Goal: Communication & Community: Share content

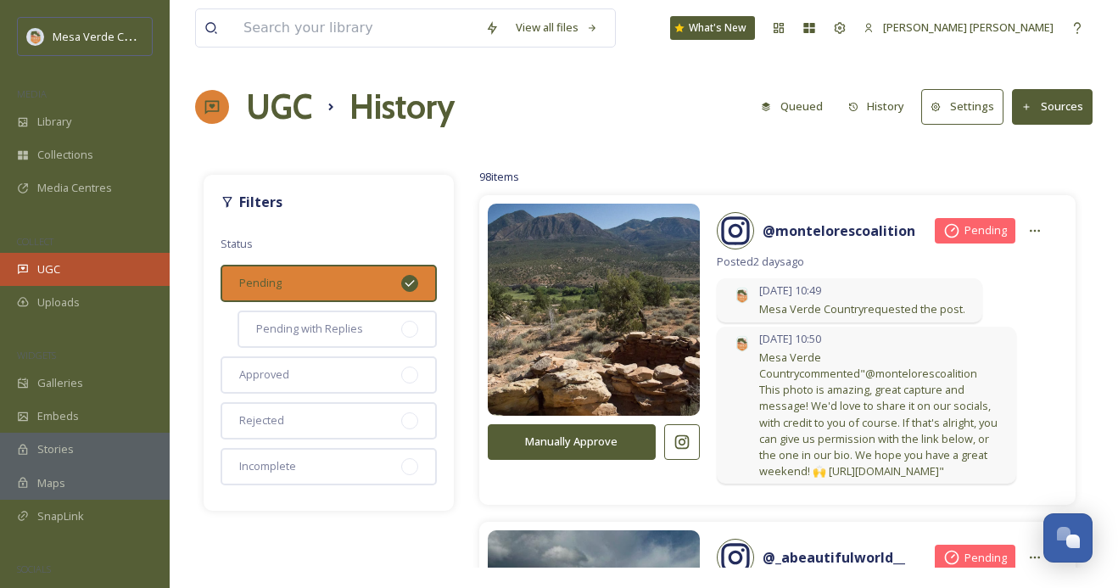
click at [86, 269] on div "UGC" at bounding box center [85, 269] width 170 height 33
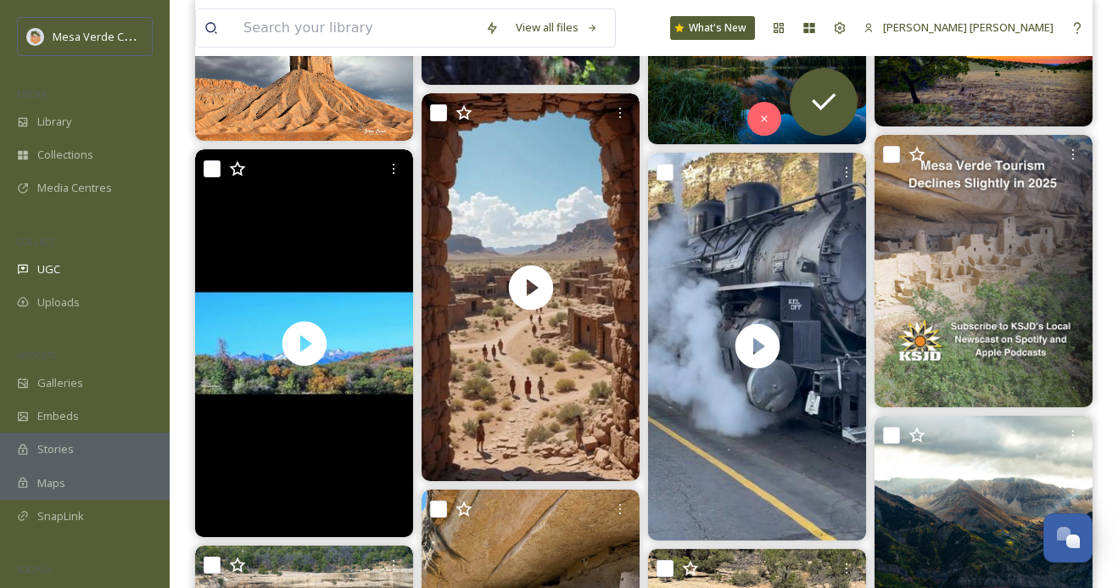
scroll to position [569, 0]
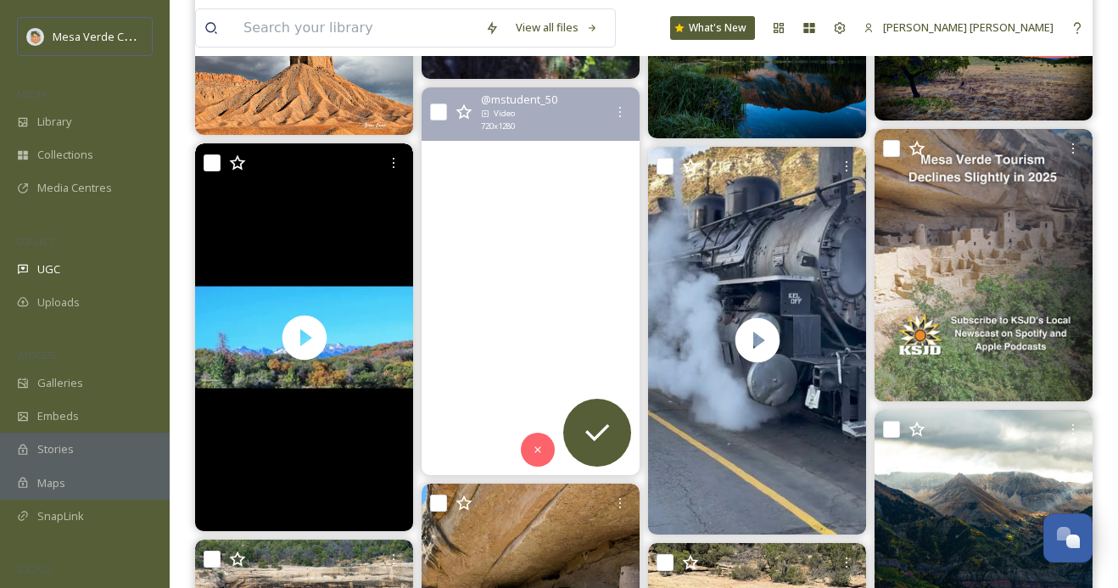
click at [573, 355] on video "Ancestral Puebloans (Anasazi): The Mysterious Cliff Dwellers of America’s South…" at bounding box center [531, 281] width 218 height 388
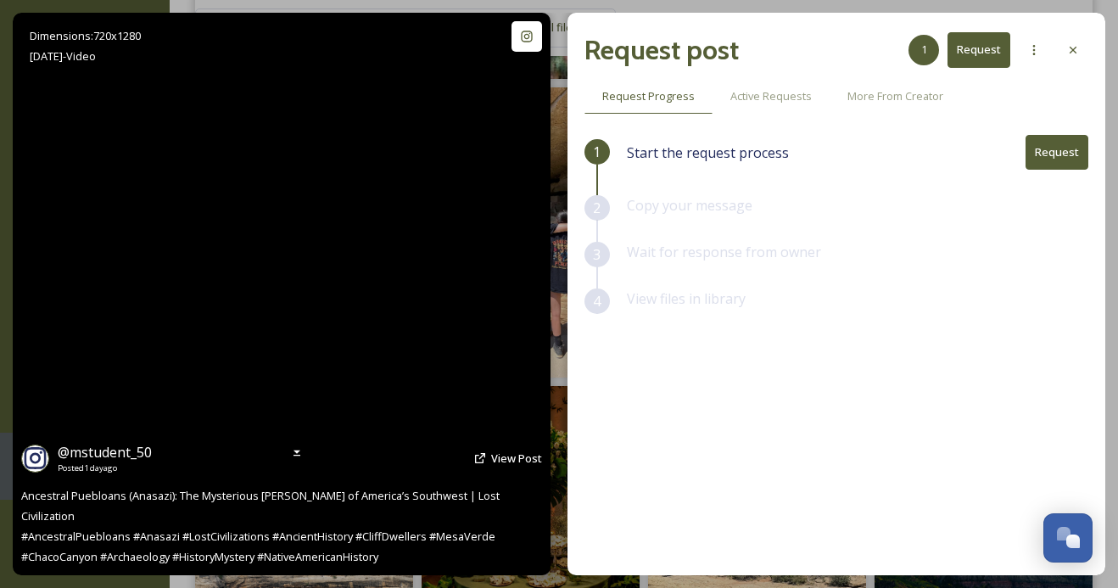
click at [298, 292] on video "Ancestral Puebloans (Anasazi): The Mysterious Cliff Dwellers of America’s South…" at bounding box center [281, 294] width 316 height 562
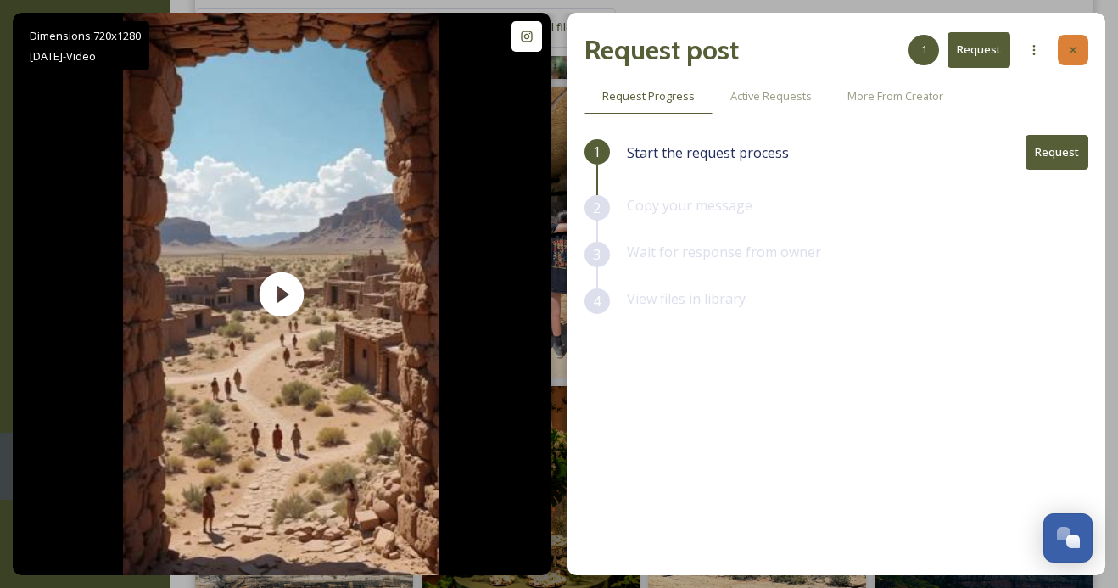
click at [1079, 46] on icon at bounding box center [1073, 50] width 14 height 14
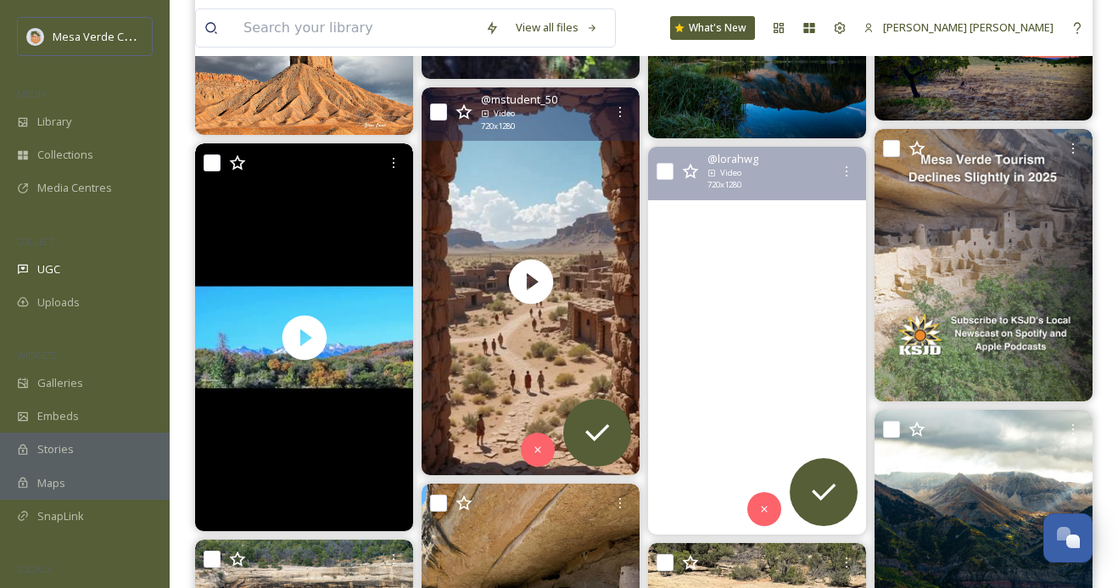
click at [784, 265] on video "A short video of our trip to #Durango. We took the train to #silvertoncolorado …" at bounding box center [757, 341] width 218 height 388
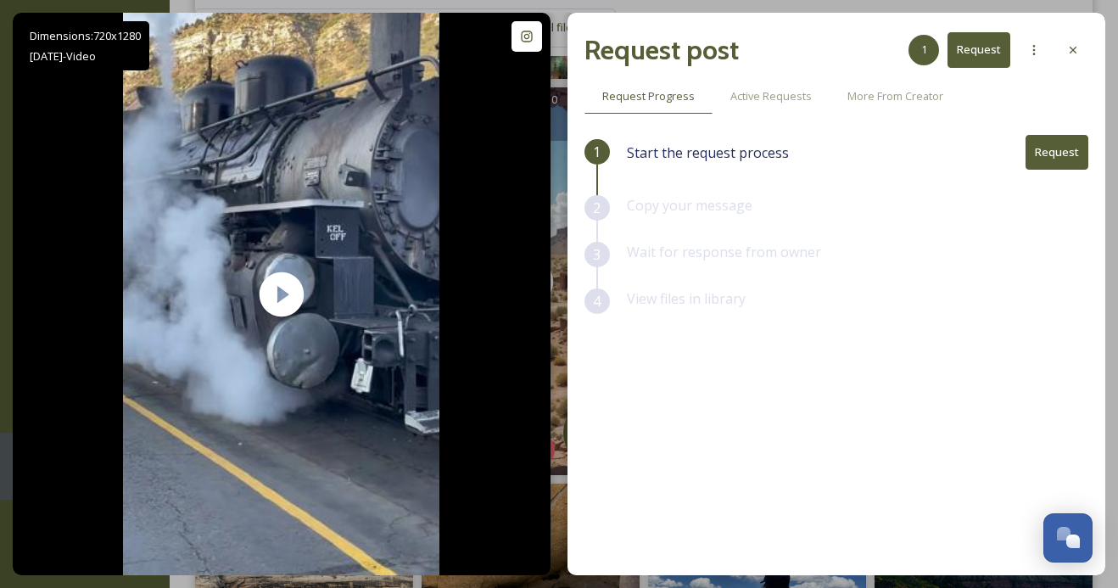
click at [1057, 152] on button "Request" at bounding box center [1056, 152] width 63 height 35
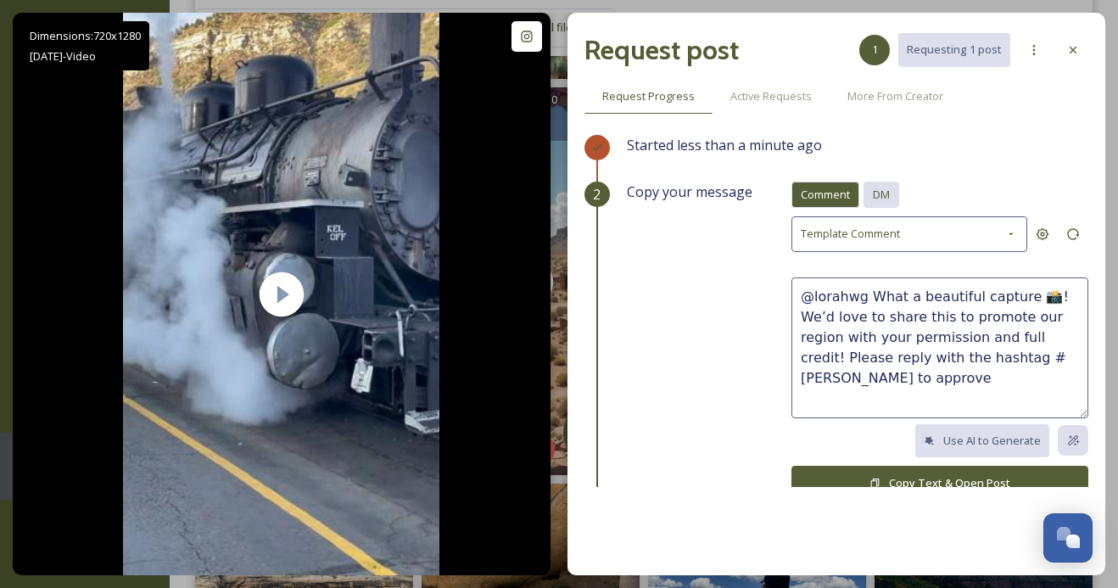
click at [889, 195] on span "DM" at bounding box center [881, 195] width 17 height 16
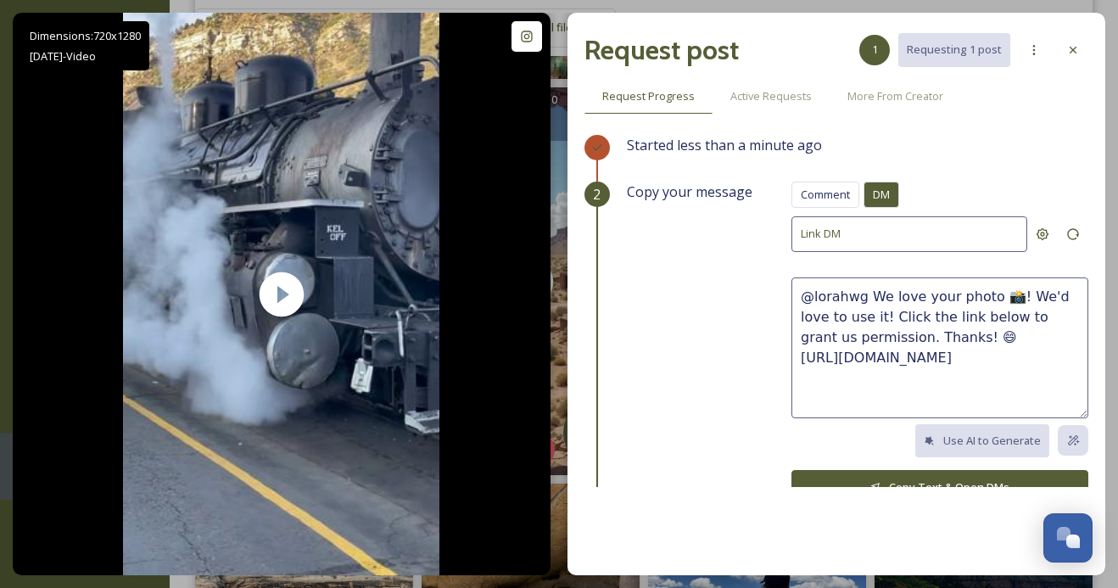
drag, startPoint x: 948, startPoint y: 334, endPoint x: 867, endPoint y: 298, distance: 89.2
click at [867, 298] on textarea "@lorahwg We love your photo 📸! We'd love to use it! Click the link below to gra…" at bounding box center [939, 347] width 297 height 141
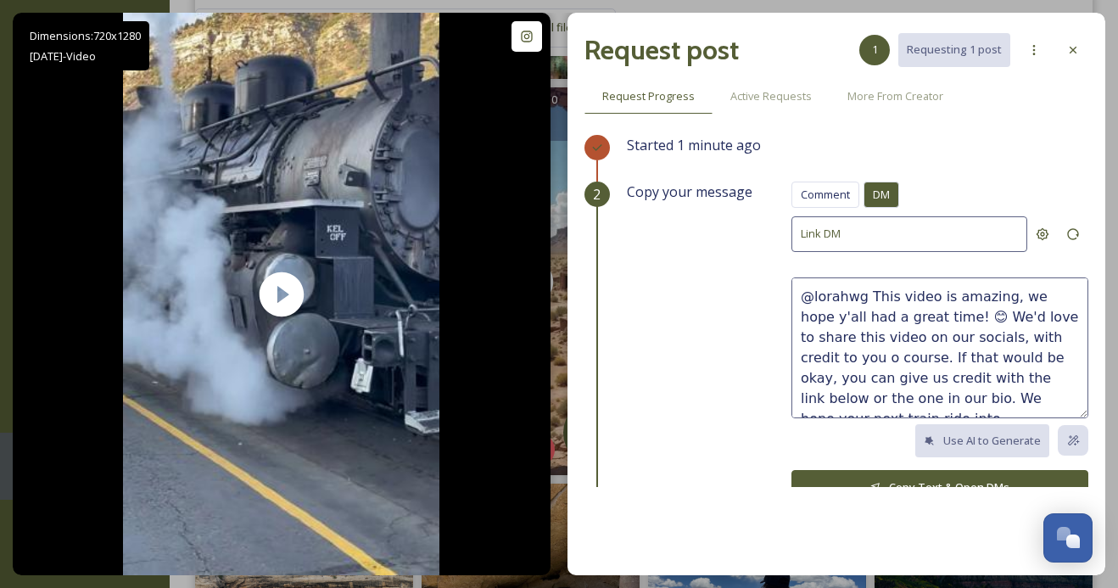
scroll to position [10, 0]
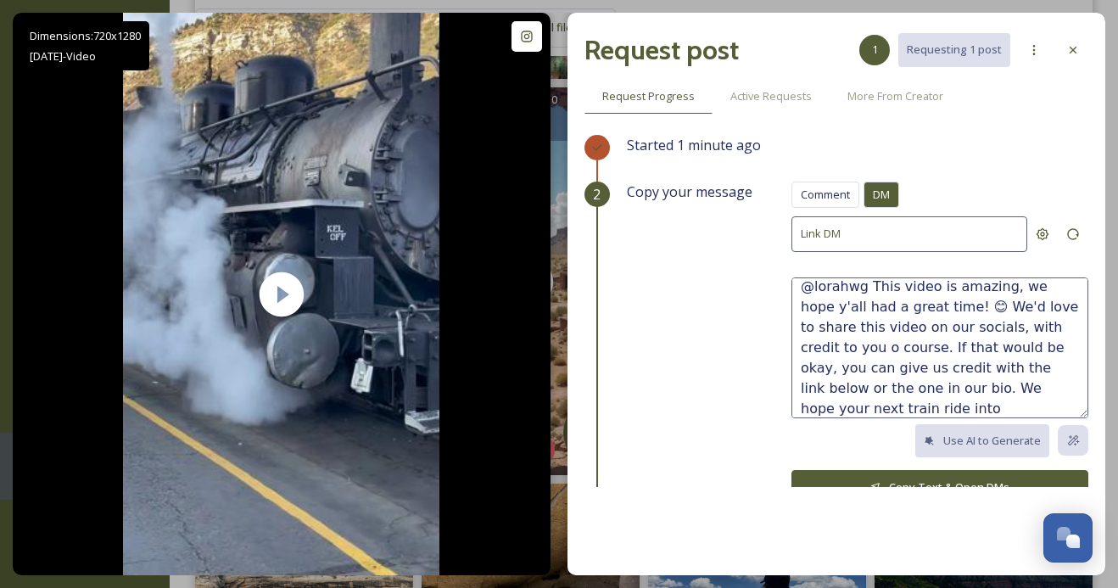
type textarea "@lorahwg This video is amazing, we hope y'all had a great time! 😊 We'd love to …"
click at [944, 476] on button "Copy Text & Open DMs" at bounding box center [939, 487] width 297 height 35
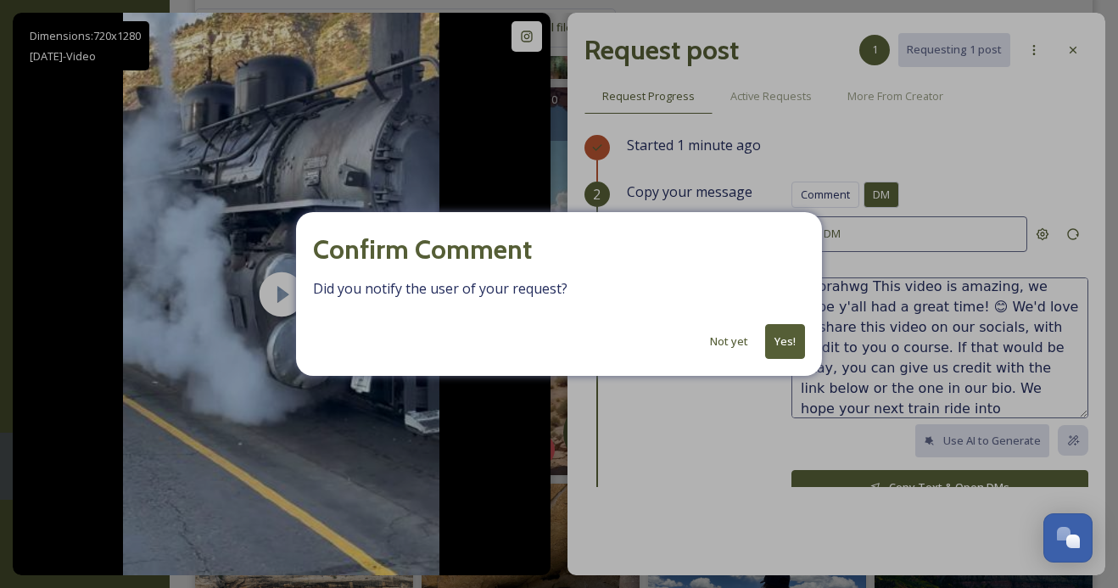
click at [787, 347] on button "Yes!" at bounding box center [785, 341] width 40 height 35
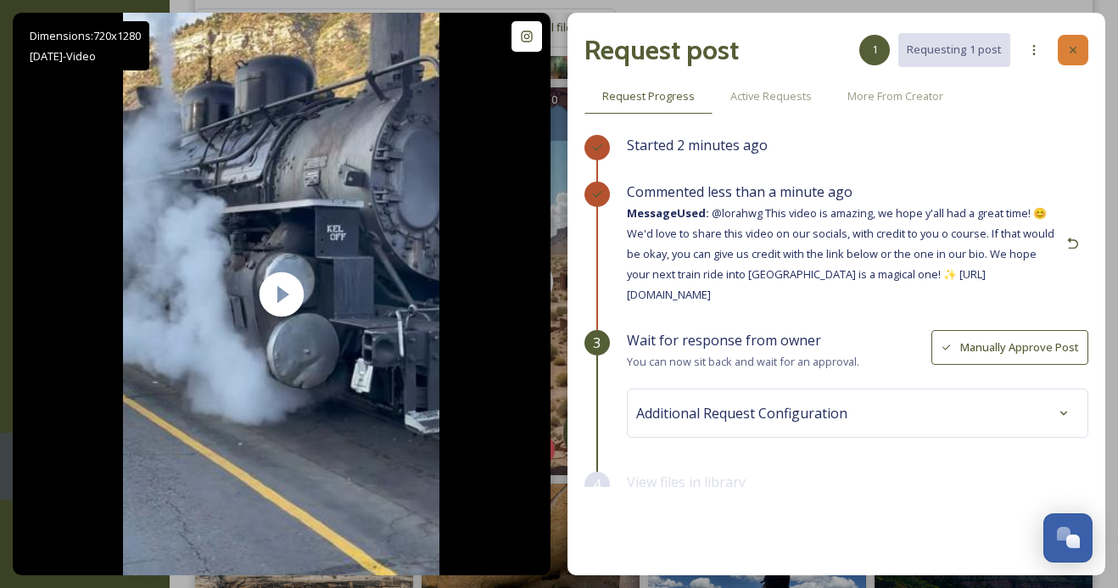
click at [1078, 51] on icon at bounding box center [1073, 50] width 14 height 14
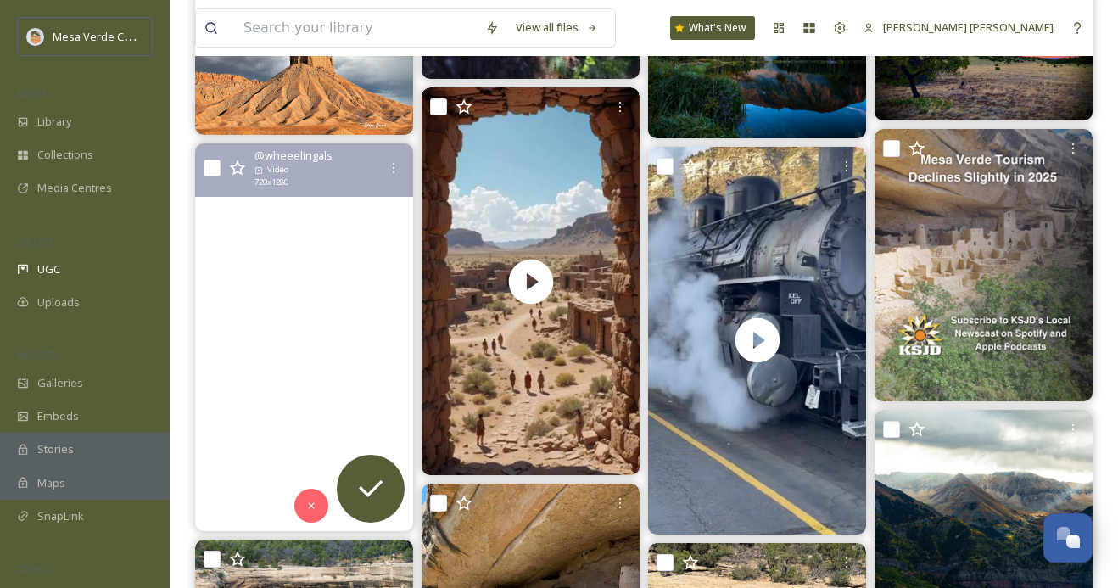
click at [299, 402] on video "I spent my day yesterday on dirt roads in Uncompahgre National Forest. I've alw…" at bounding box center [304, 337] width 218 height 388
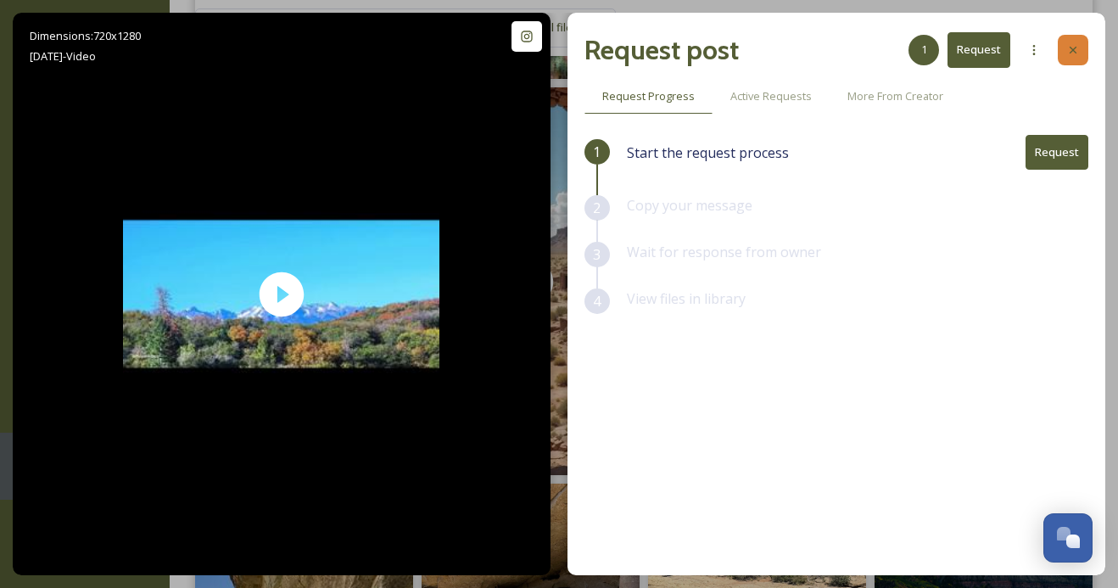
click at [1075, 48] on icon at bounding box center [1073, 50] width 14 height 14
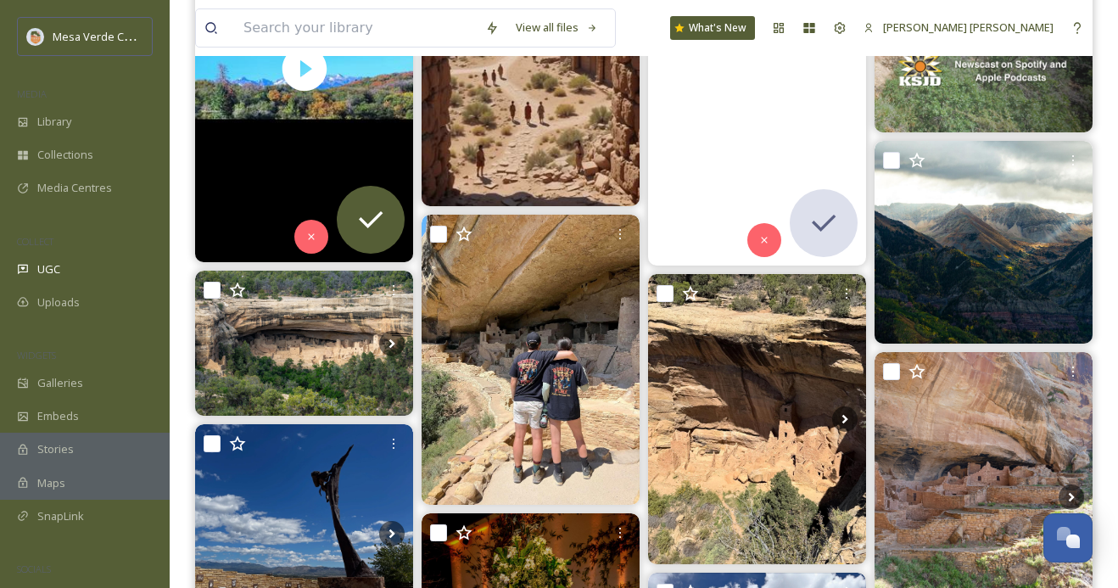
scroll to position [839, 0]
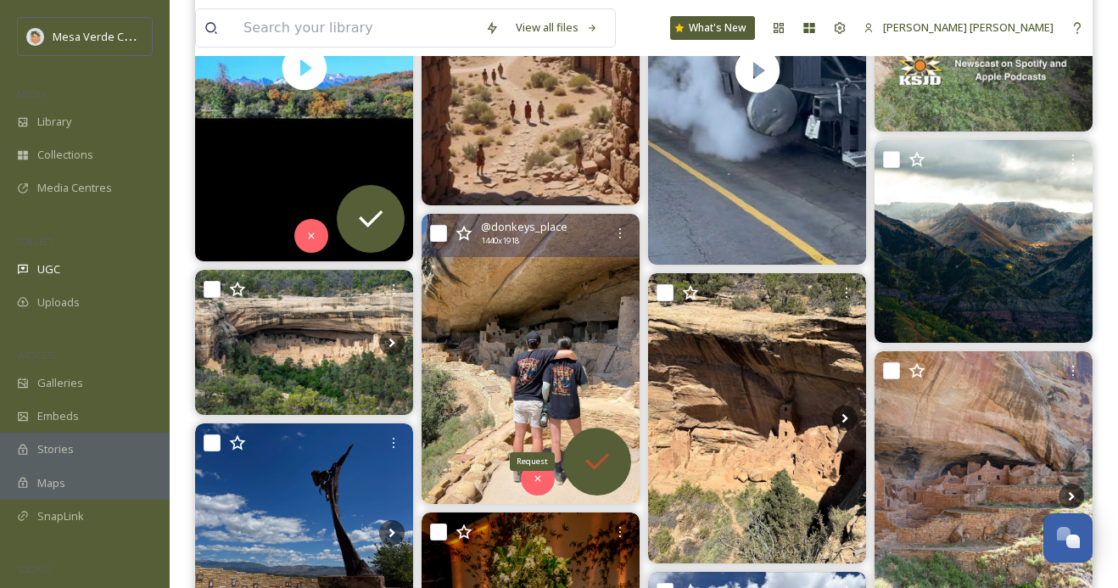
click at [600, 451] on icon at bounding box center [597, 461] width 34 height 34
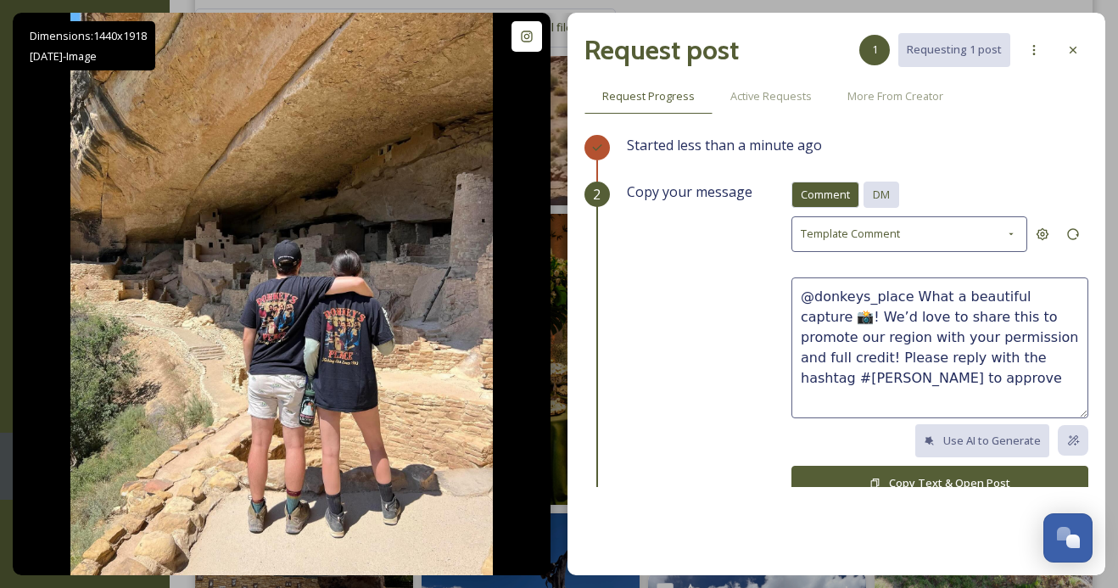
click at [888, 190] on span "DM" at bounding box center [881, 195] width 17 height 16
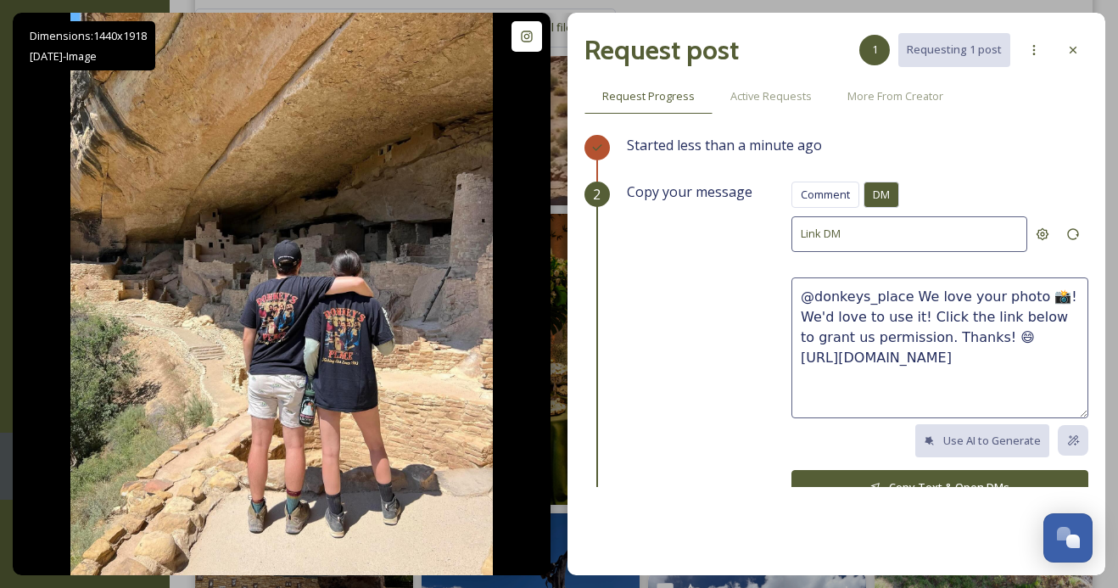
drag, startPoint x: 1002, startPoint y: 332, endPoint x: 907, endPoint y: 293, distance: 103.2
click at [907, 294] on textarea "@donkeys_place We love your photo 📸! We'd love to use it! Click the link below …" at bounding box center [939, 347] width 297 height 141
paste textarea "This photo is beautiful, great capture! We'd love to share it on our socials, w…"
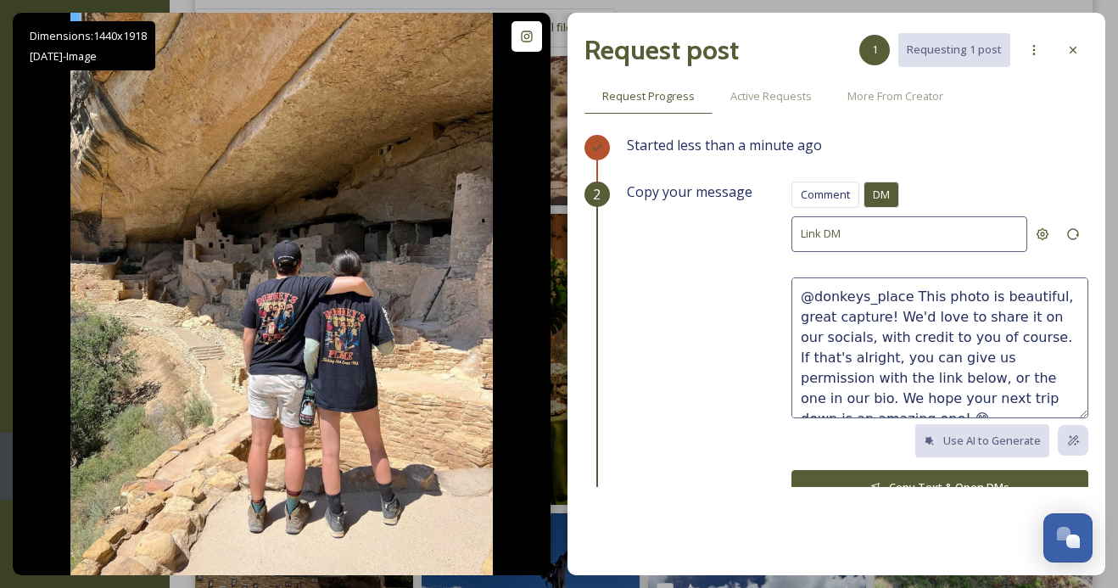
click at [1042, 296] on textarea "@donkeys_place This photo is beautiful, great capture! We'd love to share it on…" at bounding box center [939, 347] width 297 height 141
drag, startPoint x: 883, startPoint y: 315, endPoint x: 800, endPoint y: 316, distance: 83.1
click at [800, 316] on textarea "@donkeys_place This photo is fantastic, great capture! We'd love to share it on…" at bounding box center [939, 347] width 297 height 141
click at [809, 335] on textarea "@donkeys_place This photo is fantastic, we hope you had a great trip! We'd love…" at bounding box center [939, 347] width 297 height 141
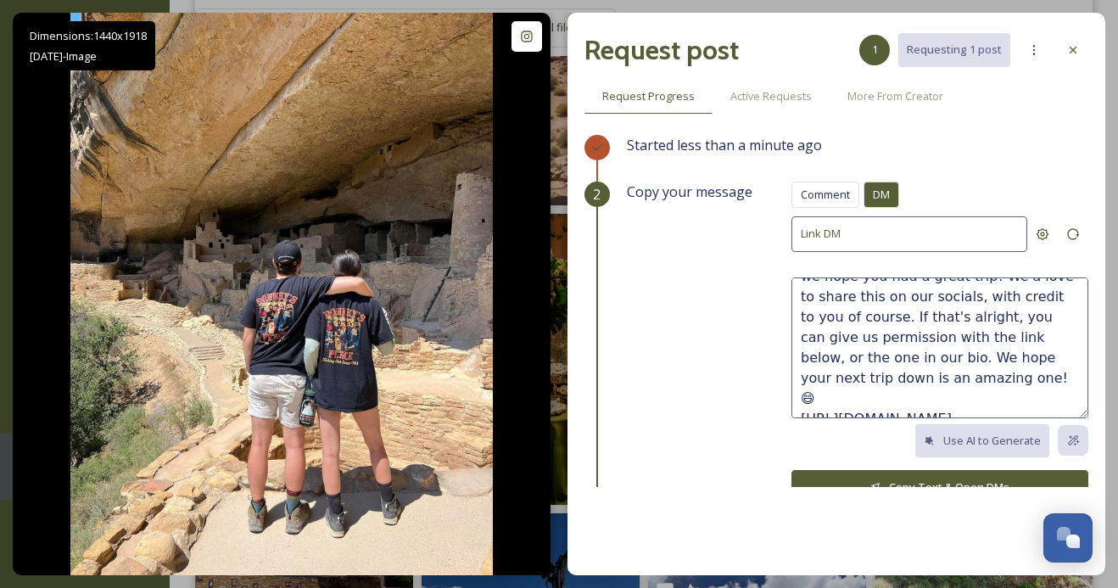
type textarea "@donkeys_place This photo is fantastic, we hope you had a great trip! We'd love…"
click at [880, 470] on button "Copy Text & Open DMs" at bounding box center [939, 487] width 297 height 35
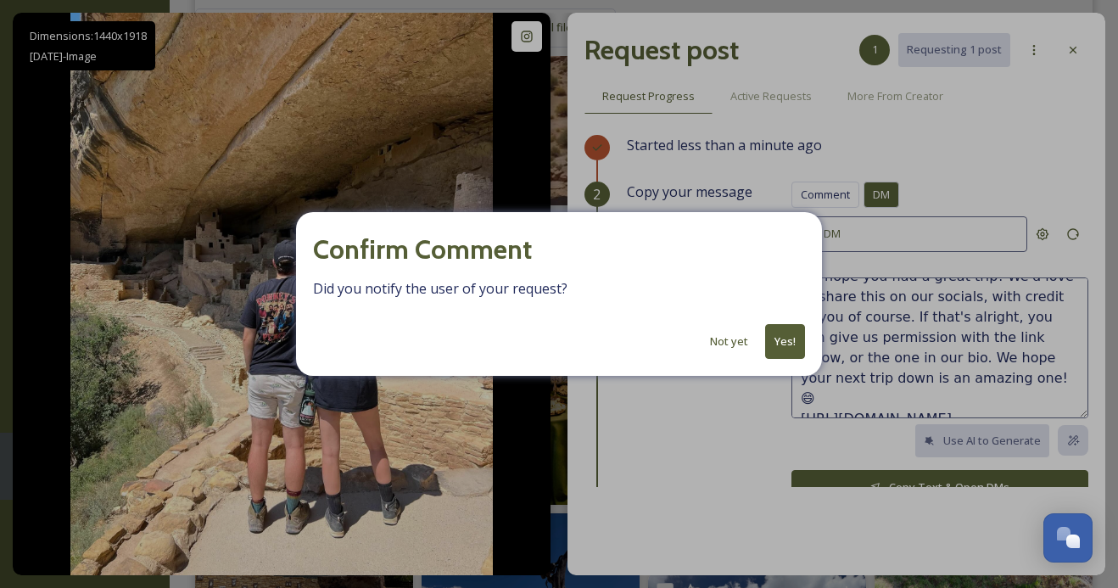
click at [782, 338] on button "Yes!" at bounding box center [785, 341] width 40 height 35
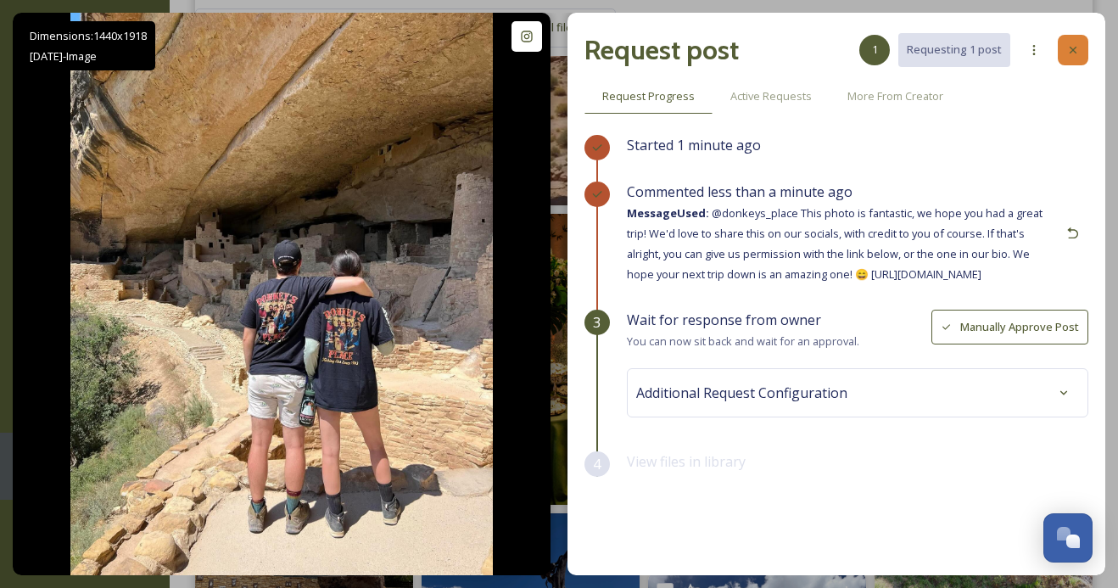
click at [1074, 47] on icon at bounding box center [1072, 50] width 7 height 7
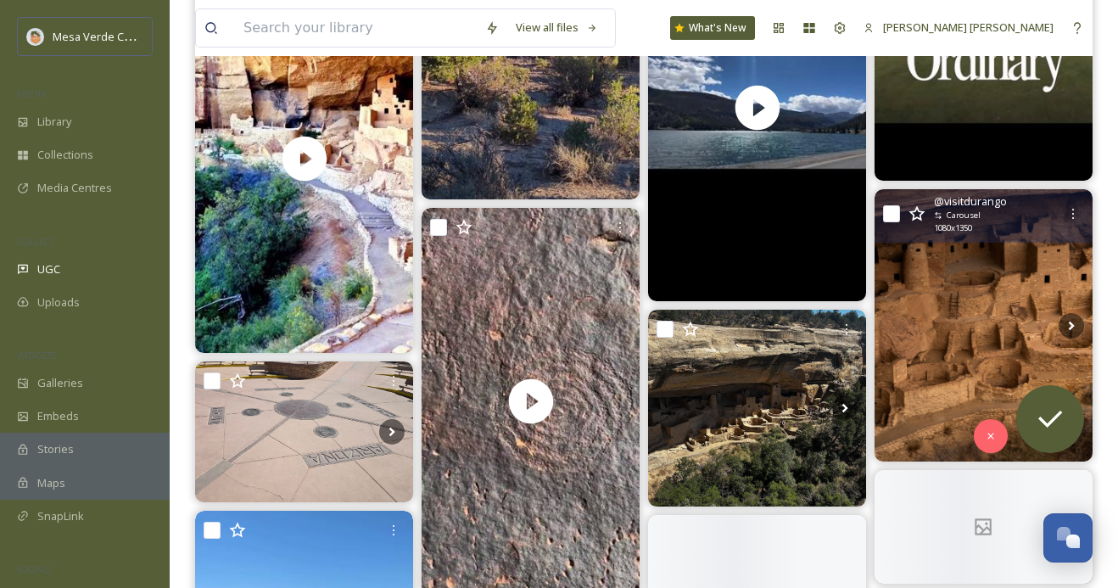
scroll to position [2394, 0]
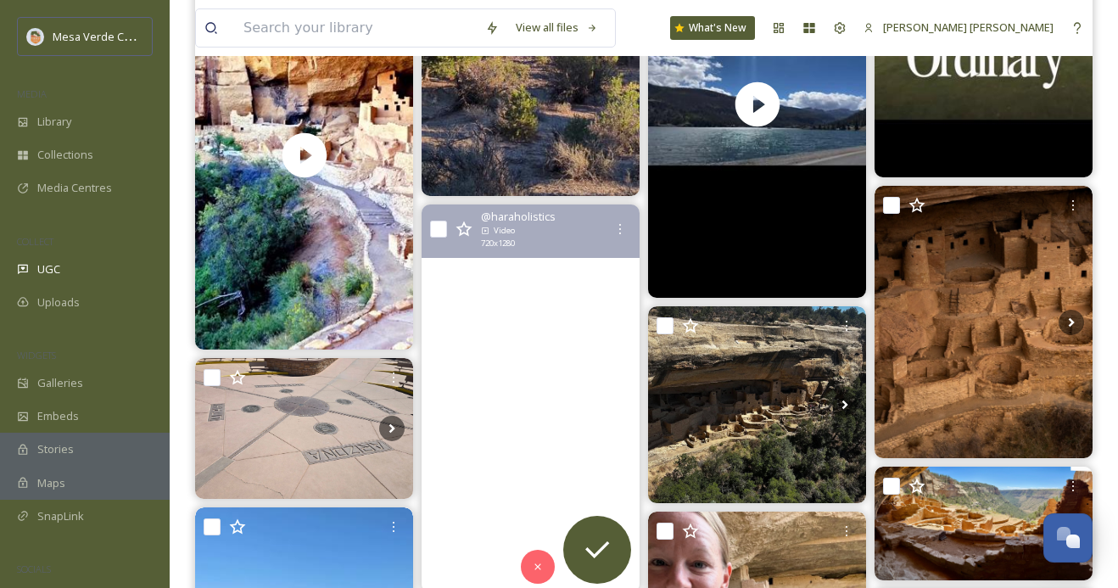
click at [579, 454] on video "The San Juan River winds through canyon country in southeastern Utah—passing Me…" at bounding box center [531, 398] width 218 height 388
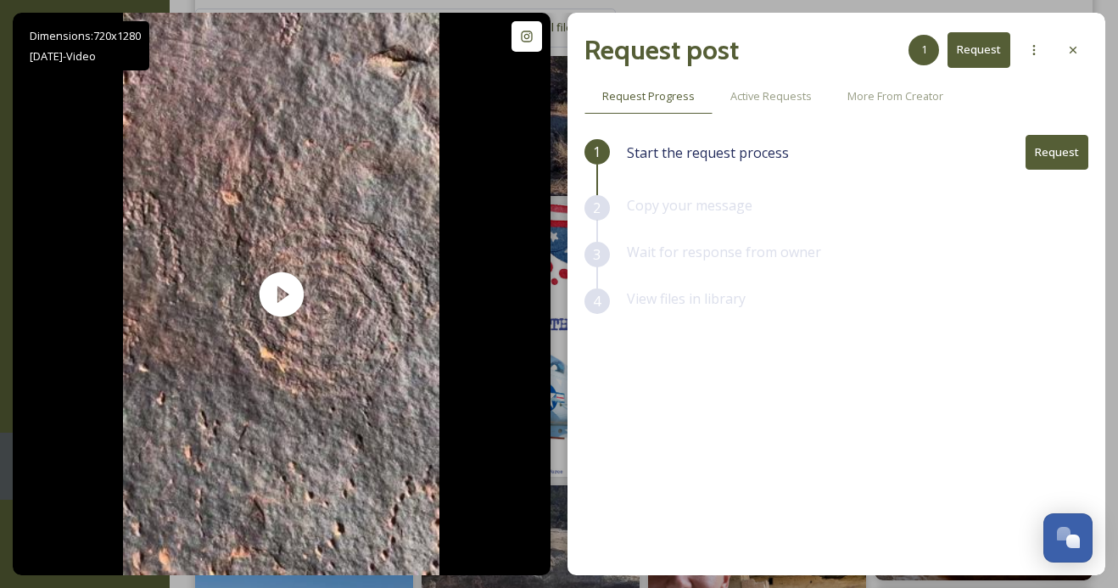
click at [1036, 161] on button "Request" at bounding box center [1056, 152] width 63 height 35
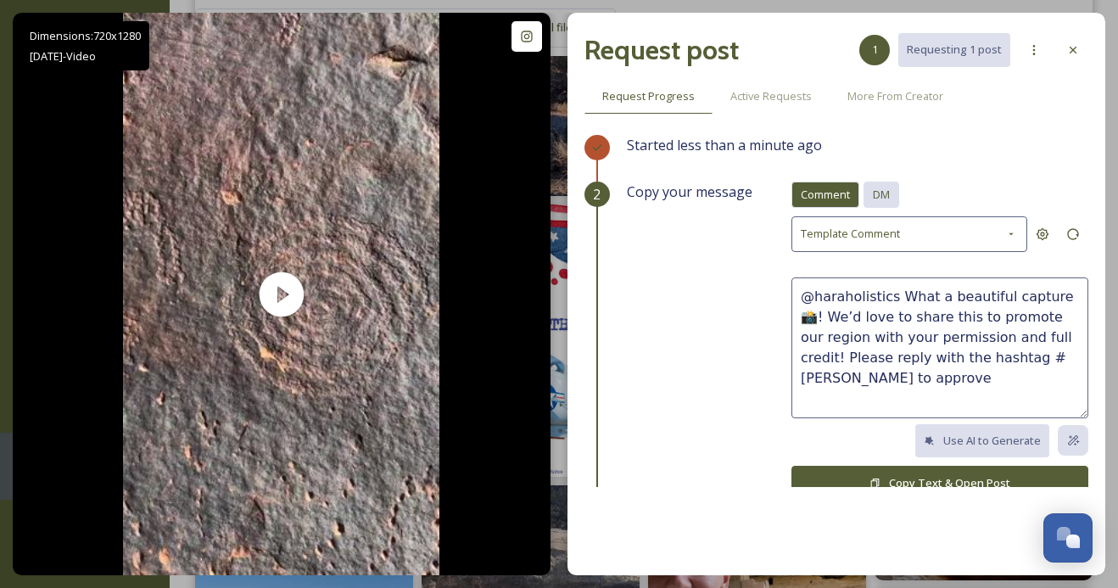
click at [886, 187] on span "DM" at bounding box center [881, 195] width 17 height 16
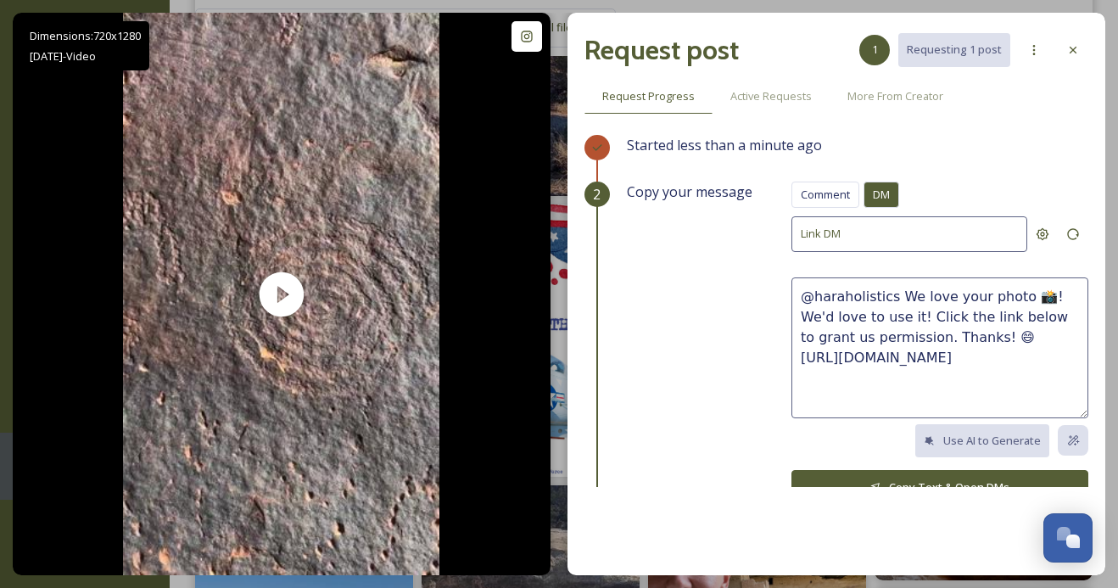
drag, startPoint x: 943, startPoint y: 335, endPoint x: 892, endPoint y: 289, distance: 68.5
click at [892, 289] on textarea "@haraholistics We love your photo 📸! We'd love to use it! Click the link below …" at bounding box center [939, 347] width 297 height 141
paste textarea "This video is super cool! We'd love to share it on our socials, with credit to …"
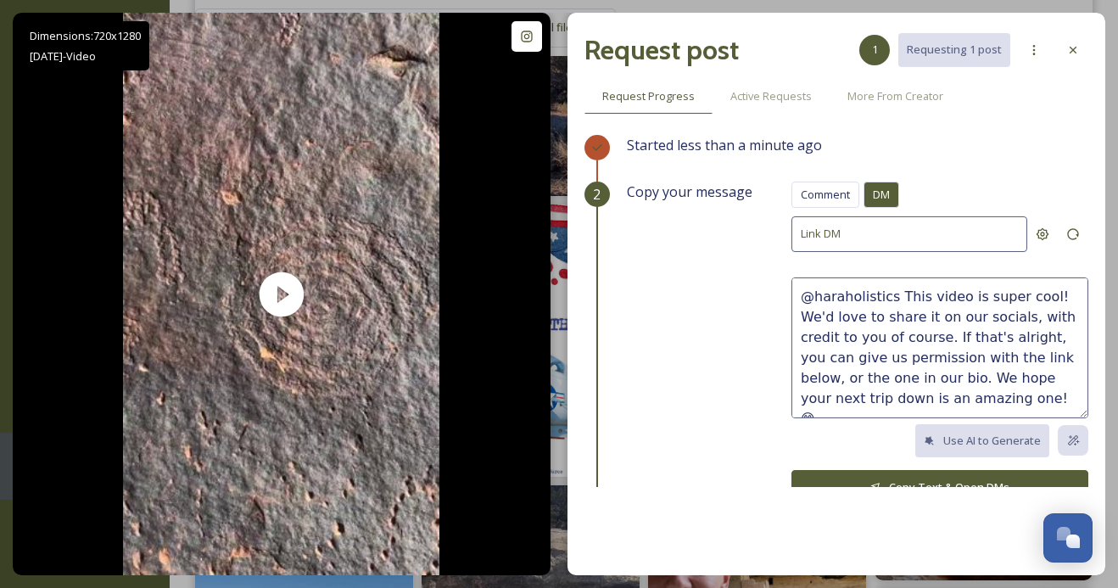
click at [1036, 296] on textarea "@haraholistics This video is super cool! We'd love to share it on our socials, …" at bounding box center [939, 347] width 297 height 141
click at [909, 316] on textarea "@haraholistics This video is super cool, fantastic capture! We'd love to share …" at bounding box center [939, 347] width 297 height 141
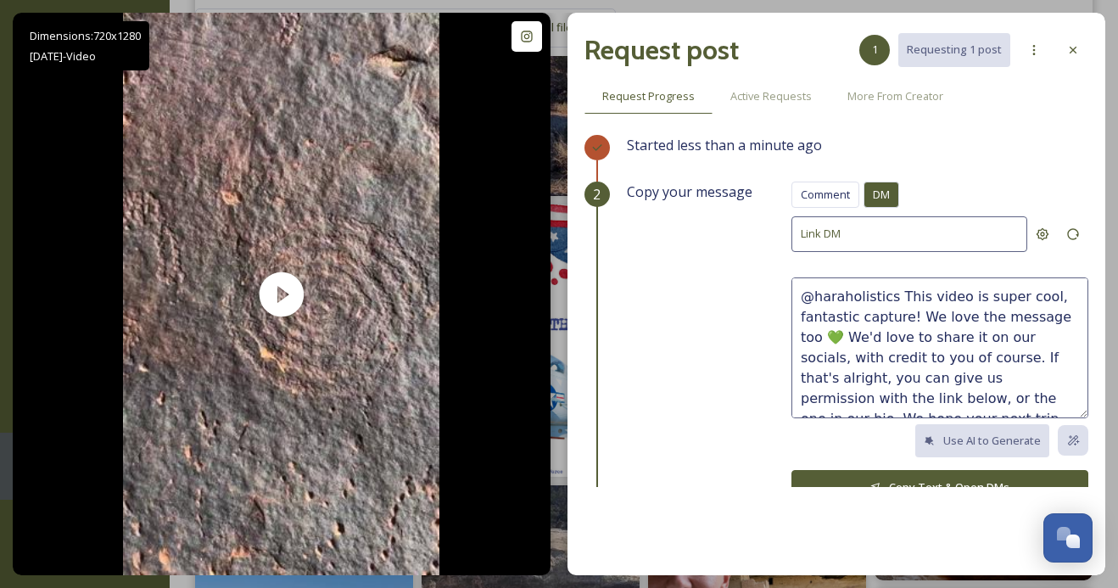
click at [958, 317] on textarea "@haraholistics This video is super cool, fantastic capture! We love the message…" at bounding box center [939, 347] width 297 height 141
click at [876, 337] on textarea "@haraholistics This video is super cool, fantastic capture! We love the message…" at bounding box center [939, 347] width 297 height 141
click at [938, 336] on textarea "@haraholistics This video is super cool, fantastic capture! We love the message…" at bounding box center [939, 347] width 297 height 141
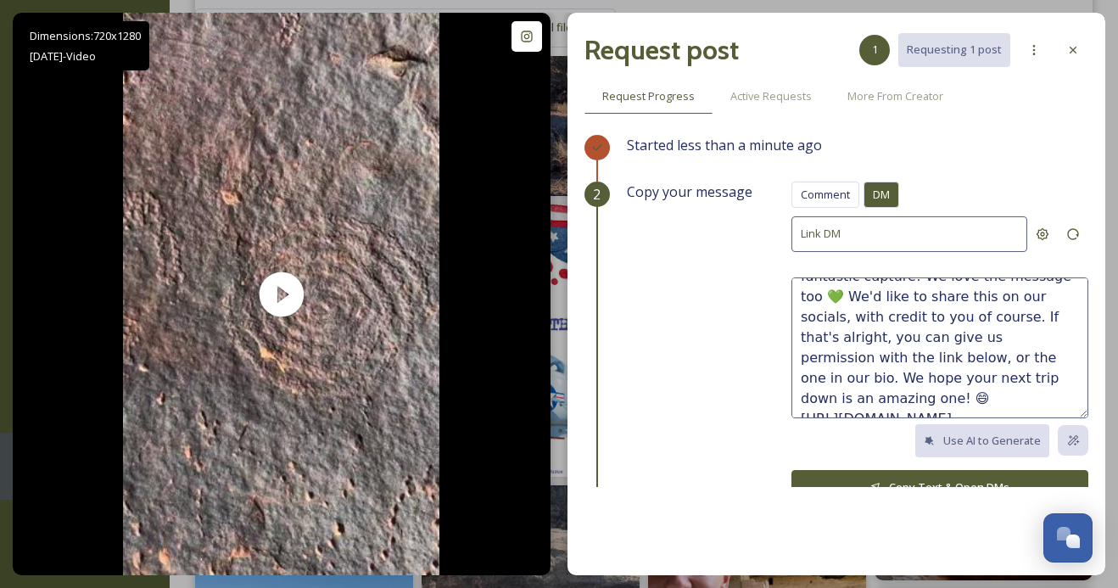
drag, startPoint x: 974, startPoint y: 376, endPoint x: 974, endPoint y: 361, distance: 14.4
click at [974, 361] on textarea "@haraholistics This video is super cool, fantastic capture! We love the message…" at bounding box center [939, 347] width 297 height 141
type textarea "@haraholistics This video is super cool, fantastic capture! We love the message…"
click at [911, 478] on button "Copy Text & Open DMs" at bounding box center [939, 487] width 297 height 35
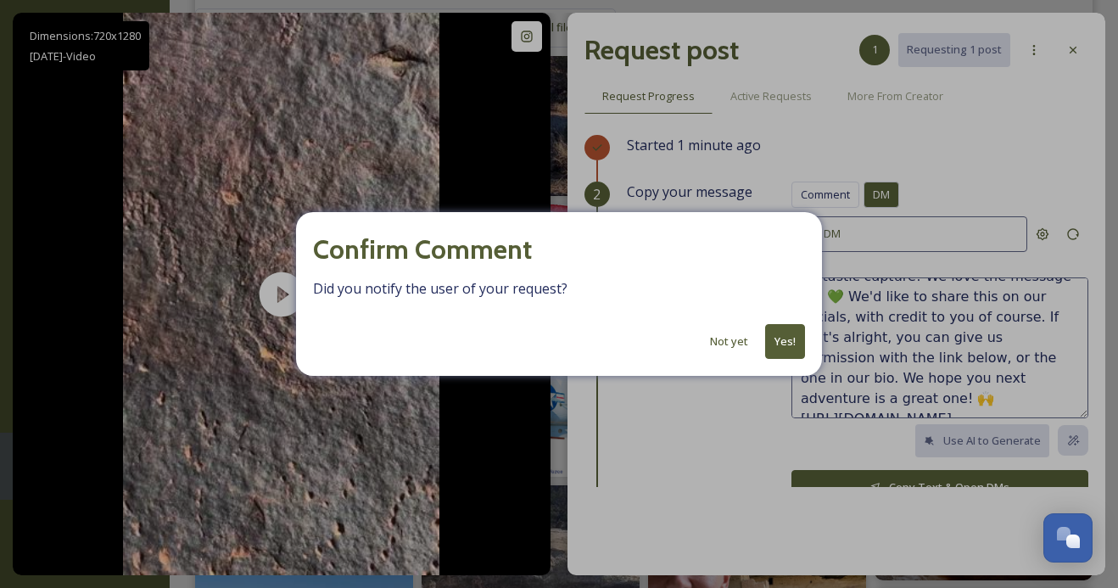
click at [723, 332] on button "Not yet" at bounding box center [728, 341] width 55 height 33
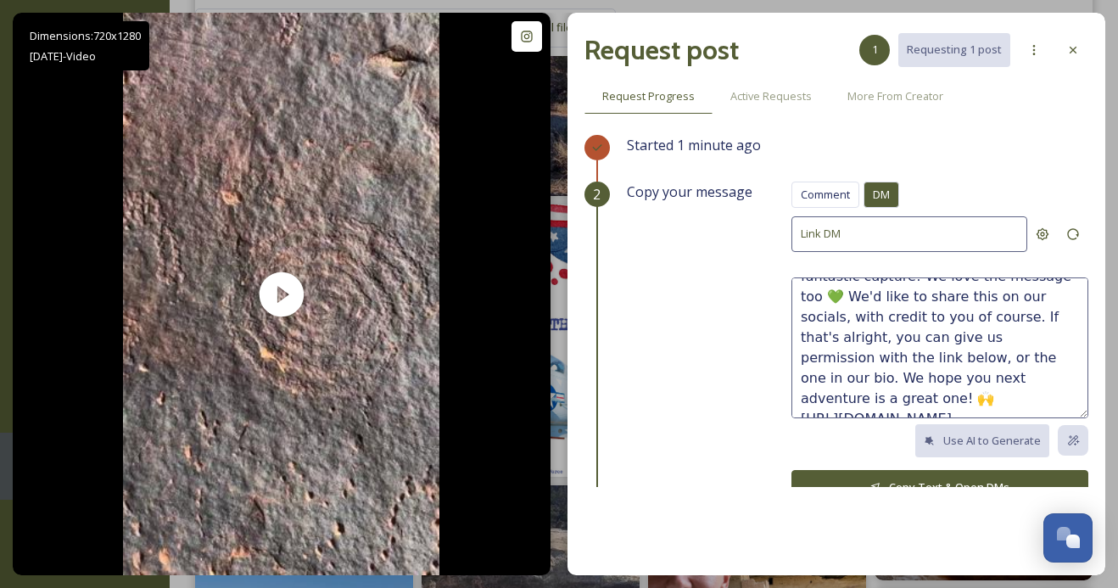
click at [891, 483] on button "Copy Text & Open DMs" at bounding box center [939, 487] width 297 height 35
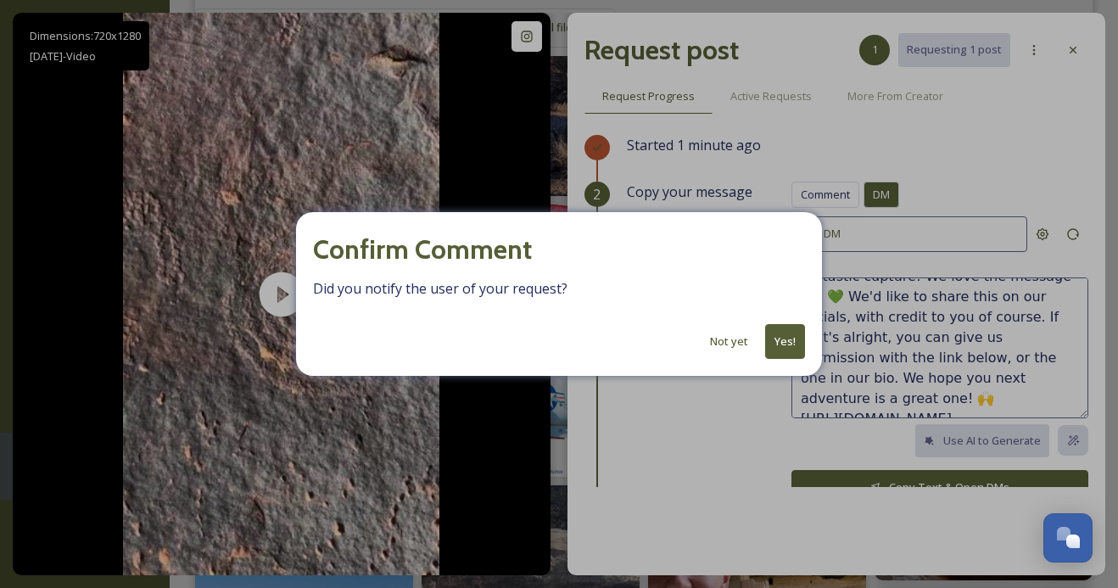
click at [776, 338] on button "Yes!" at bounding box center [785, 341] width 40 height 35
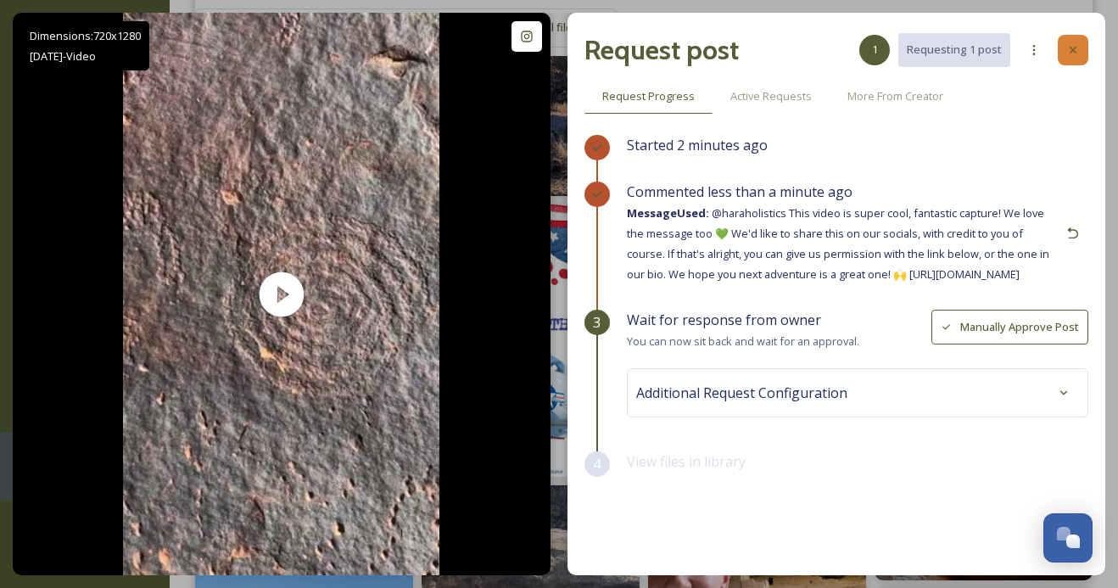
click at [1069, 48] on icon at bounding box center [1073, 50] width 14 height 14
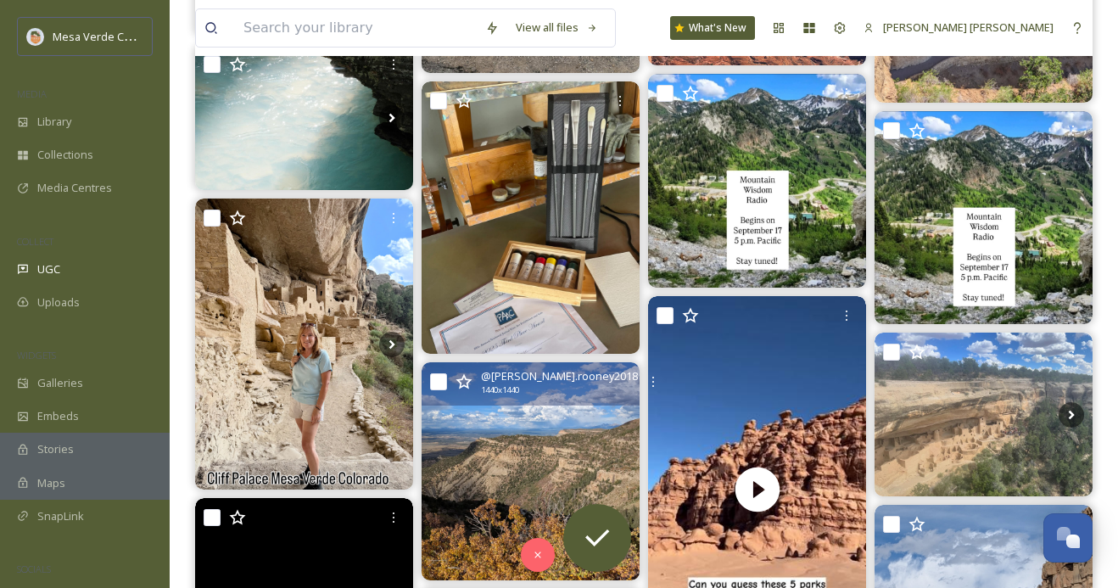
scroll to position [4236, 0]
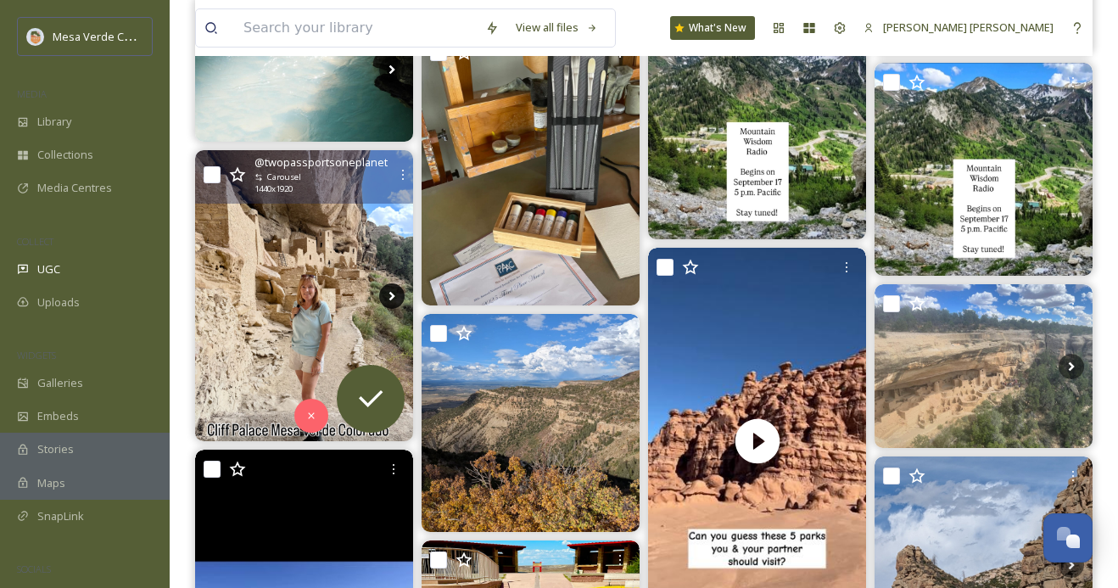
click at [386, 293] on icon at bounding box center [391, 295] width 25 height 25
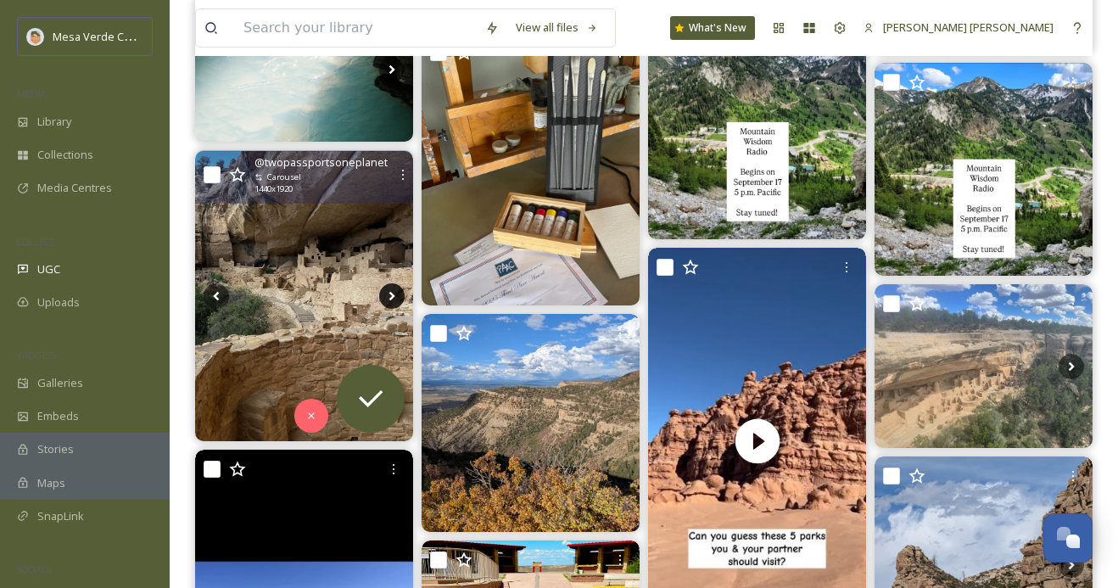
click at [386, 293] on icon at bounding box center [391, 295] width 25 height 25
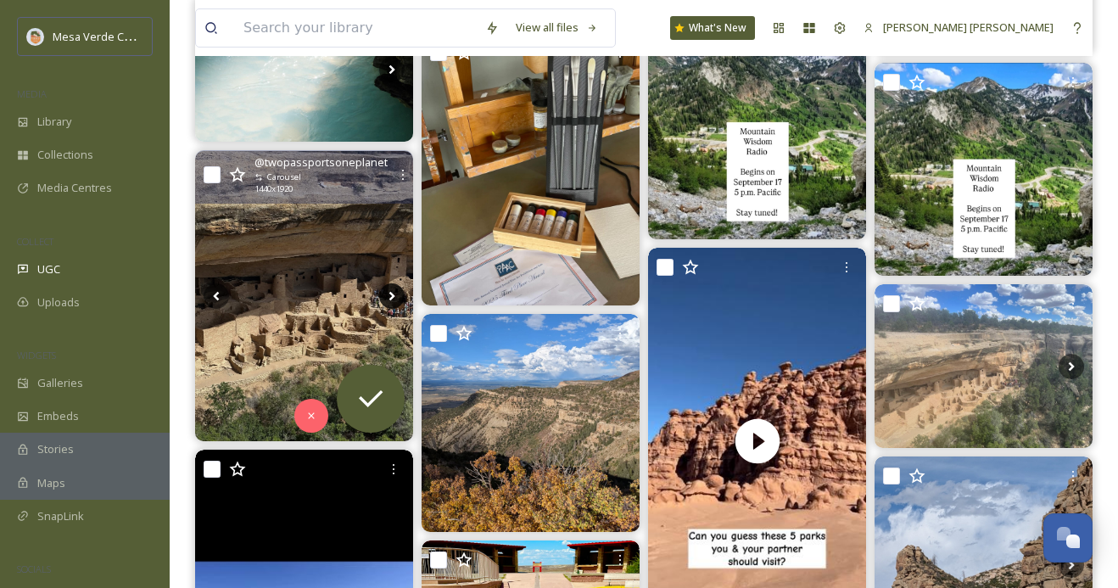
click at [386, 293] on icon at bounding box center [391, 295] width 25 height 25
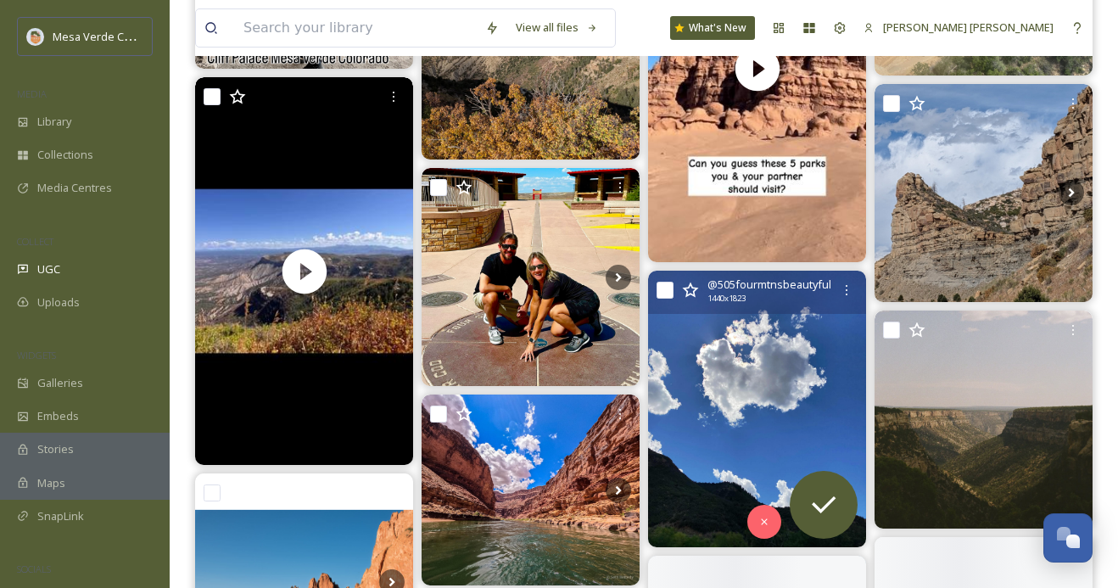
scroll to position [4621, 0]
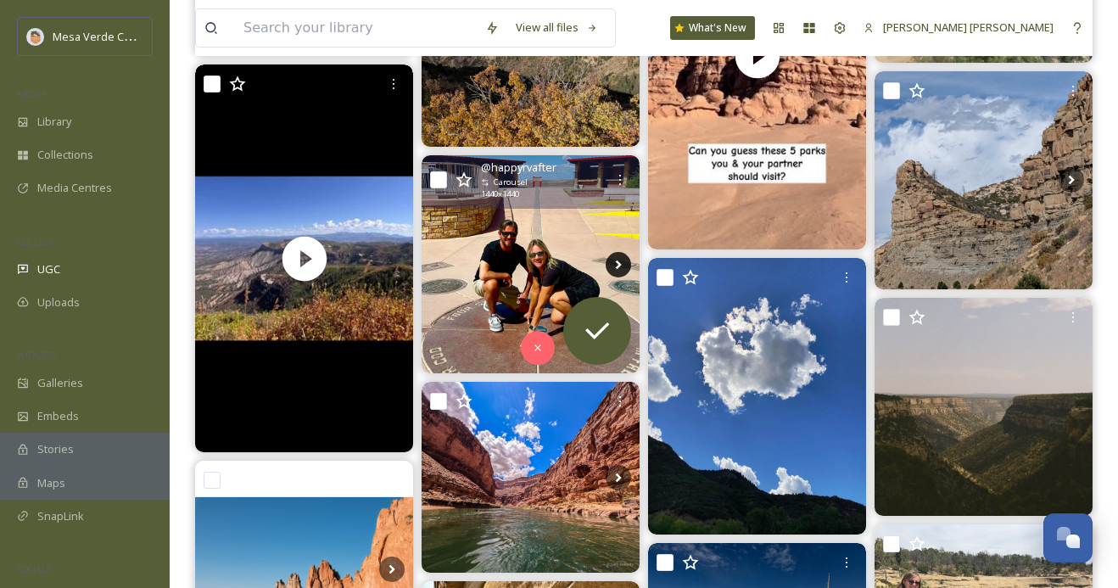
click at [613, 254] on icon at bounding box center [618, 264] width 25 height 25
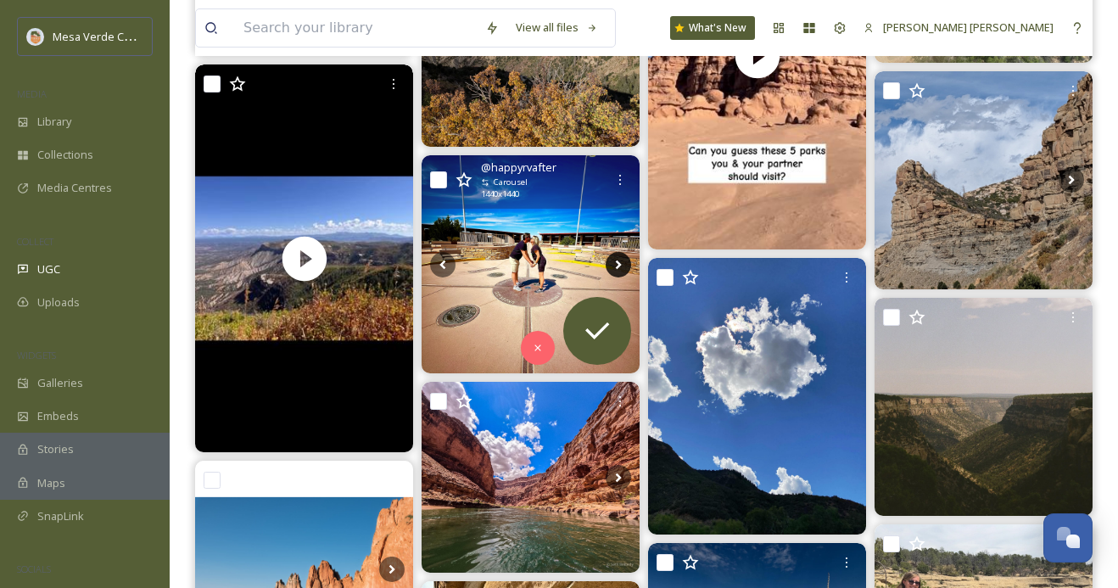
click at [613, 254] on icon at bounding box center [618, 264] width 25 height 25
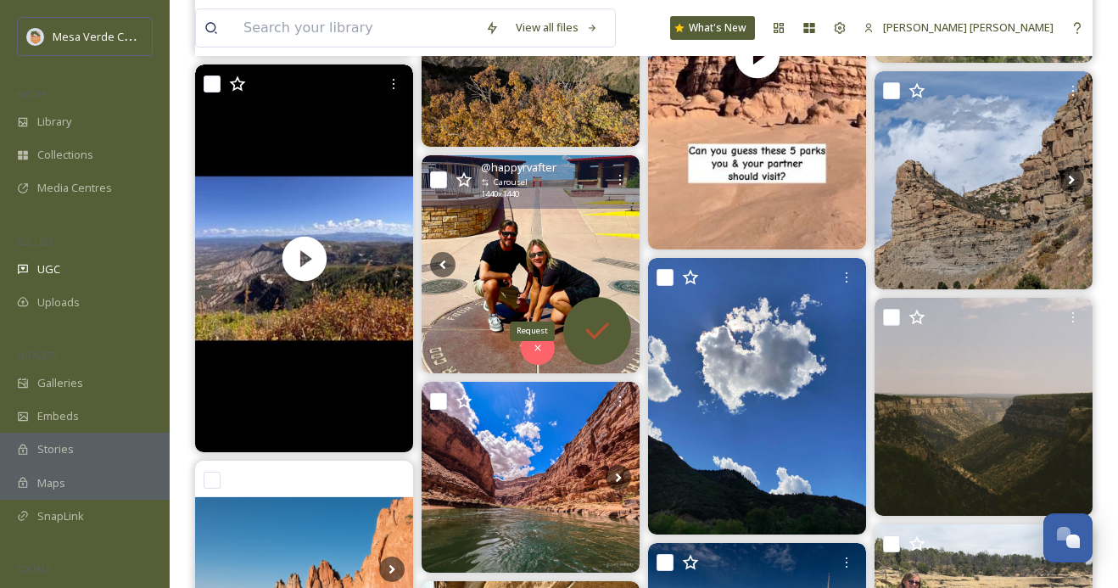
click at [607, 320] on icon at bounding box center [597, 331] width 34 height 34
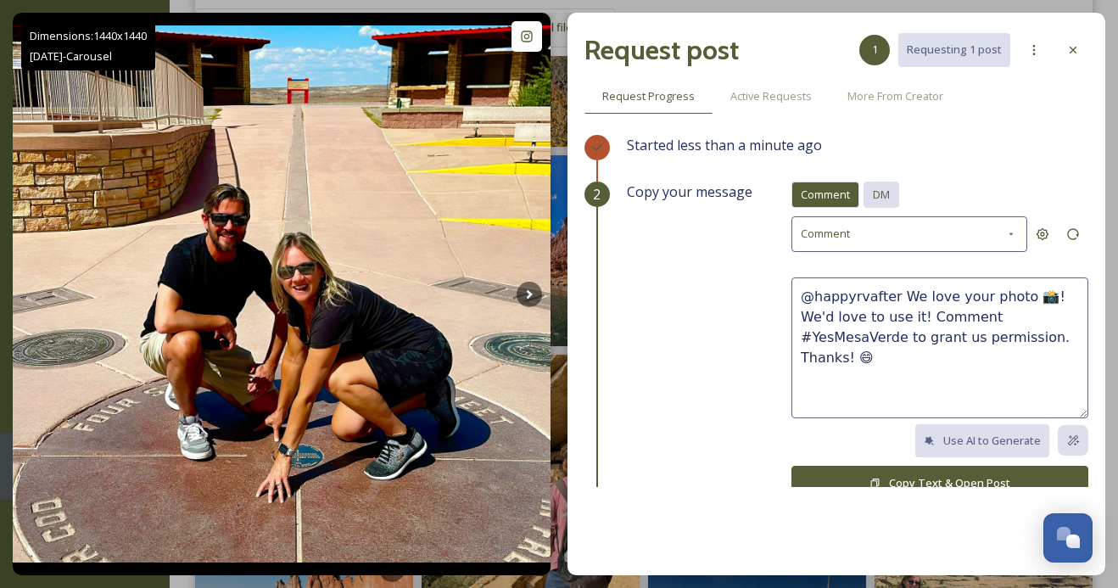
click at [880, 181] on div "DM" at bounding box center [881, 194] width 36 height 26
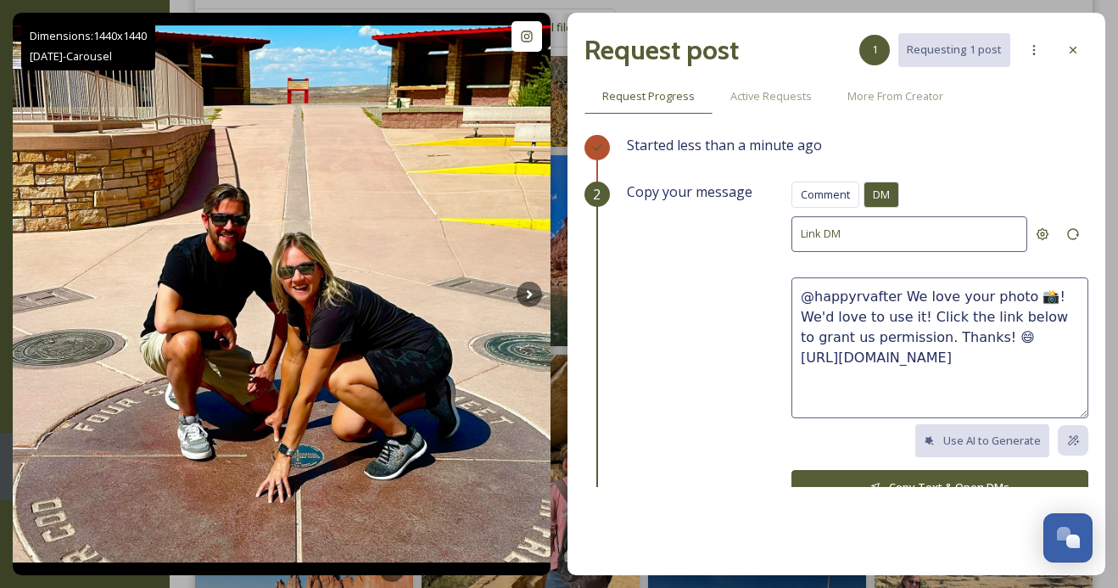
drag, startPoint x: 956, startPoint y: 333, endPoint x: 898, endPoint y: 299, distance: 66.9
click at [898, 299] on textarea "@happyrvafter We love your photo 📸! We'd love to use it! Click the link below t…" at bounding box center [939, 347] width 297 height 141
paste textarea "These photos are awesome, we hope y’all had a fun trip! We'd love to share thes…"
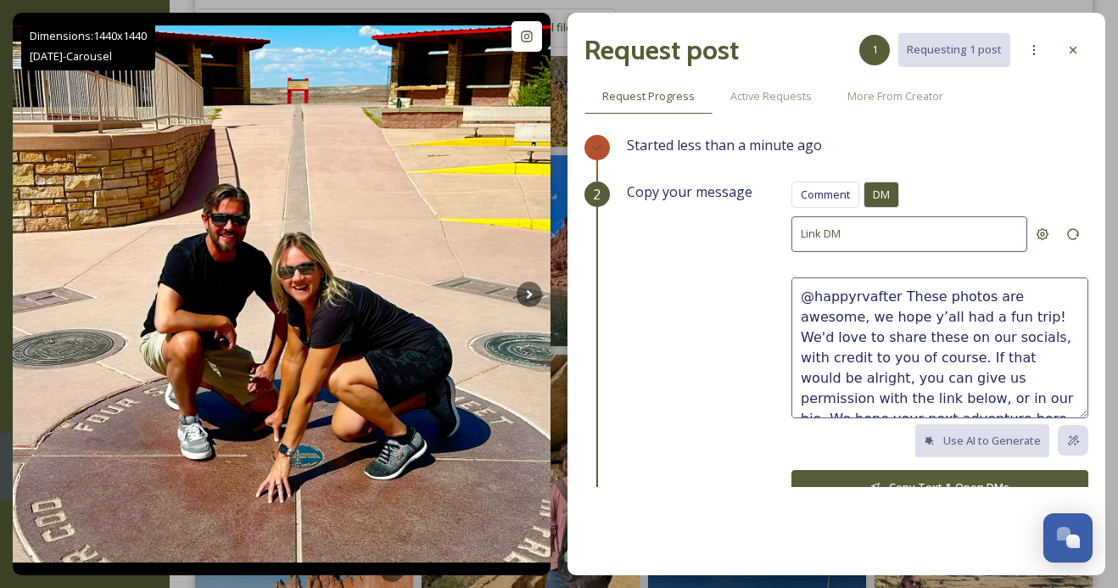
scroll to position [10, 0]
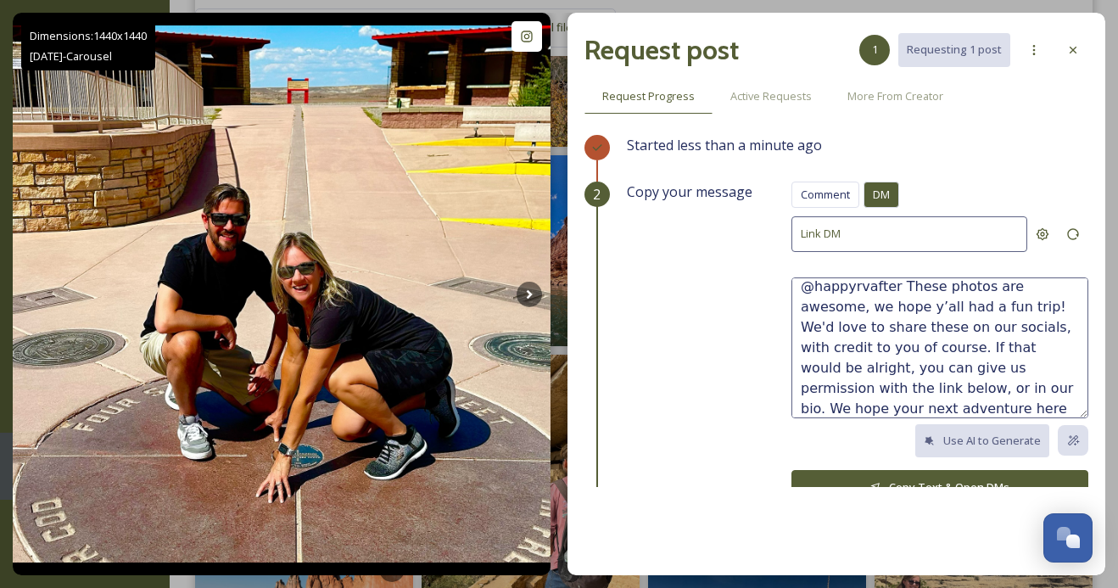
type textarea "@happyrvafter These photos are awesome, we hope y’all had a fun trip! We'd love…"
click at [933, 476] on button "Copy Text & Open DMs" at bounding box center [939, 487] width 297 height 35
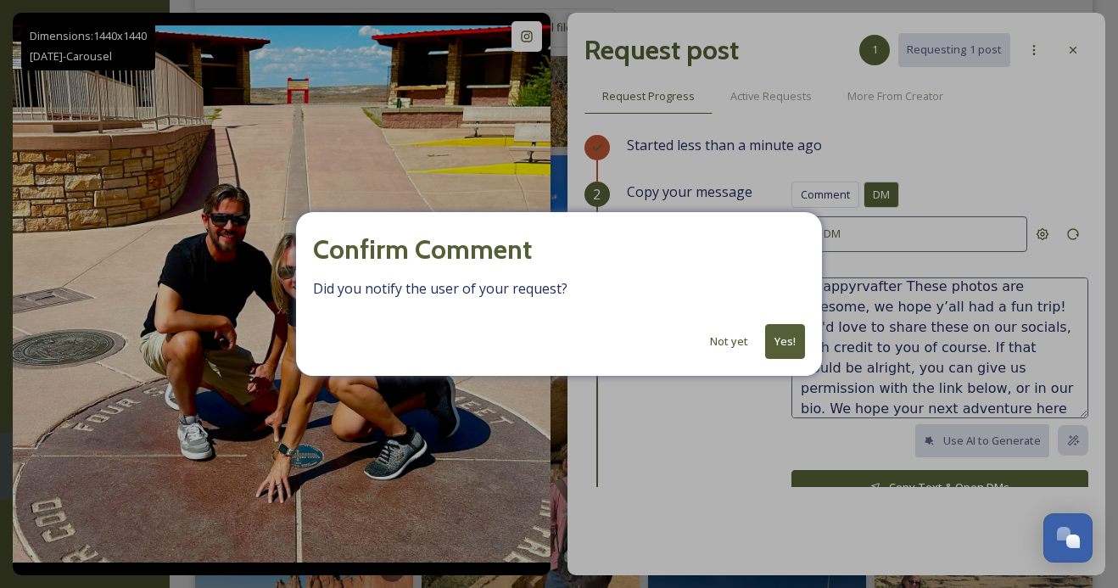
click at [777, 337] on button "Yes!" at bounding box center [785, 341] width 40 height 35
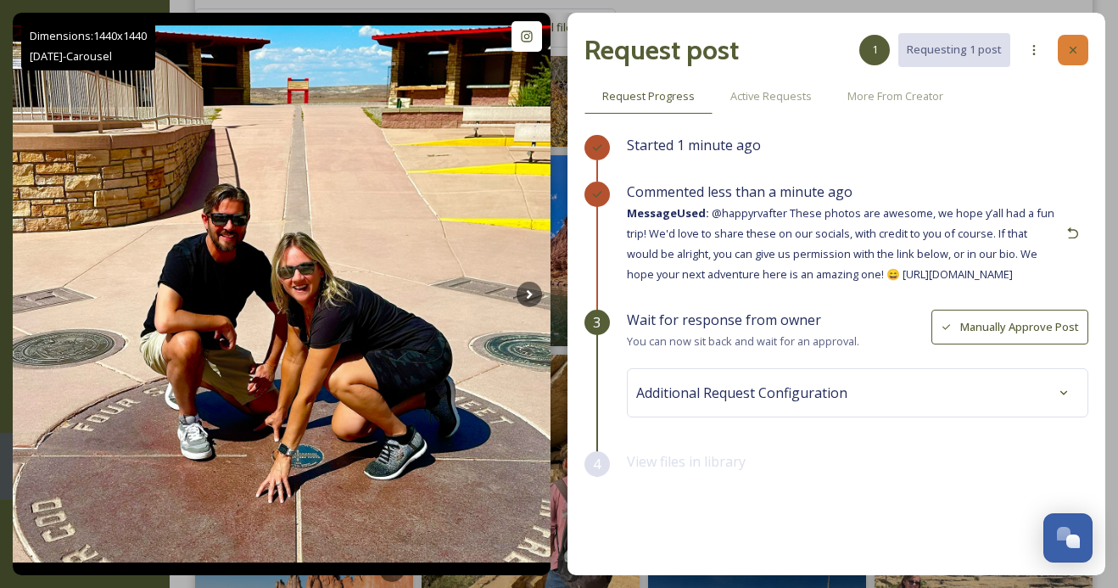
click at [1071, 54] on icon at bounding box center [1073, 50] width 14 height 14
